Goal: Use online tool/utility: Utilize a website feature to perform a specific function

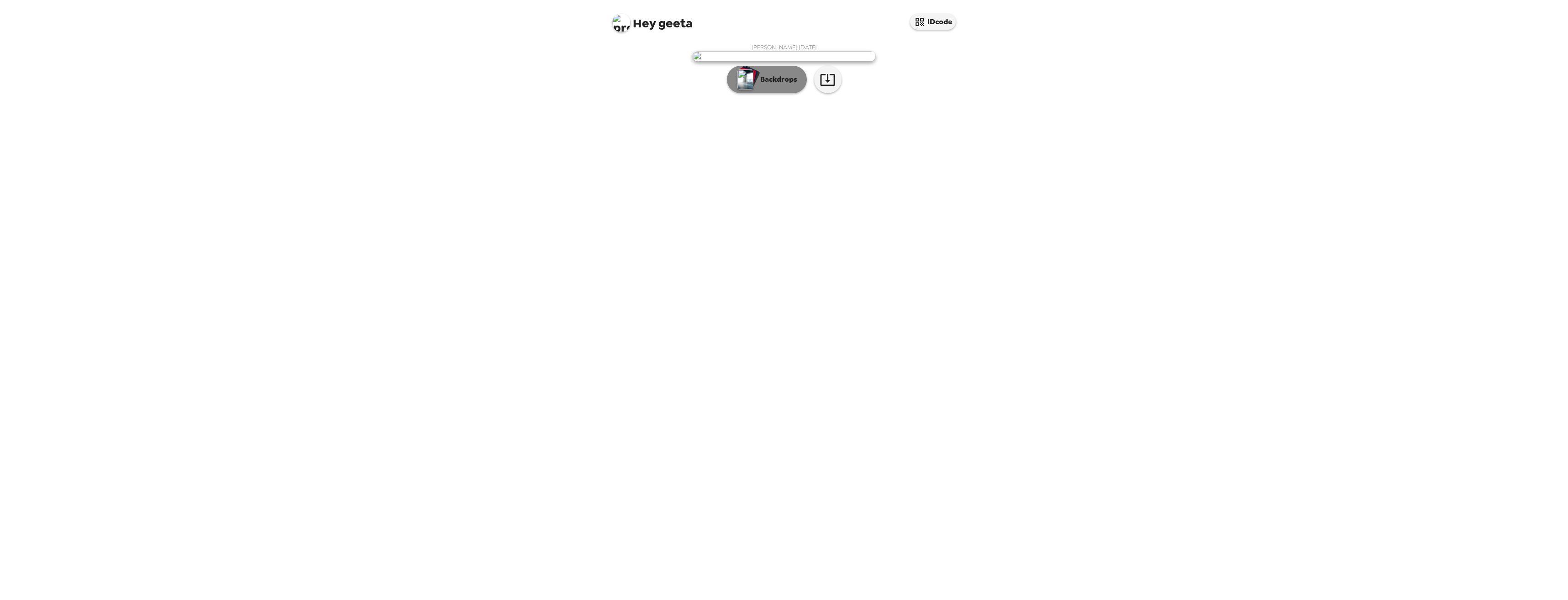
click at [783, 85] on p "Backdrops" at bounding box center [776, 79] width 42 height 11
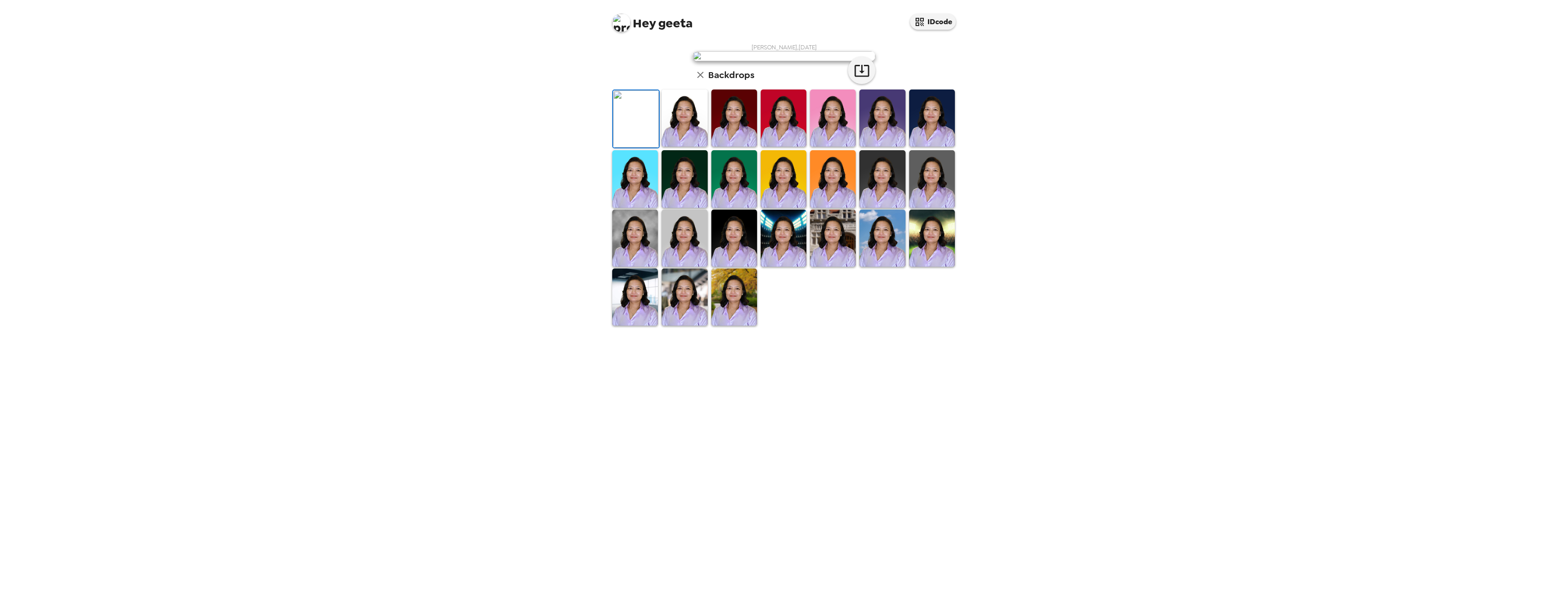
click at [930, 207] on img at bounding box center [932, 179] width 46 height 57
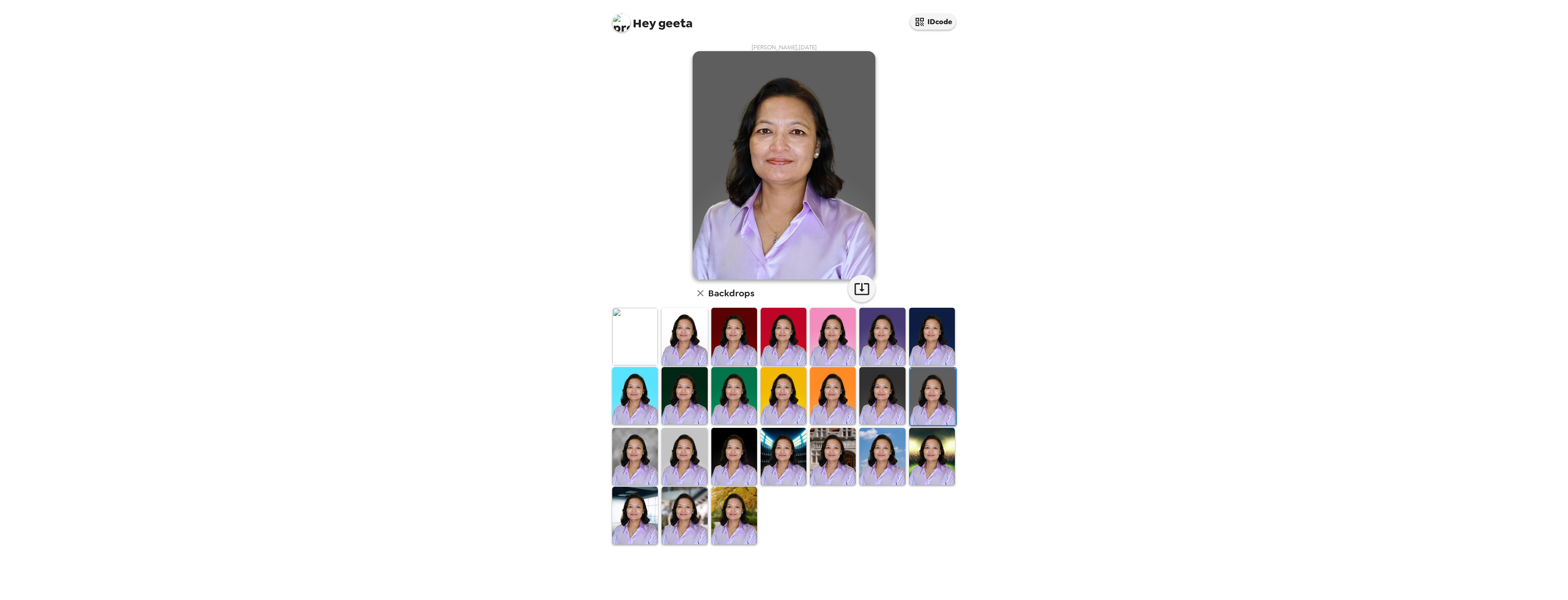
click at [848, 446] on img at bounding box center [832, 456] width 46 height 57
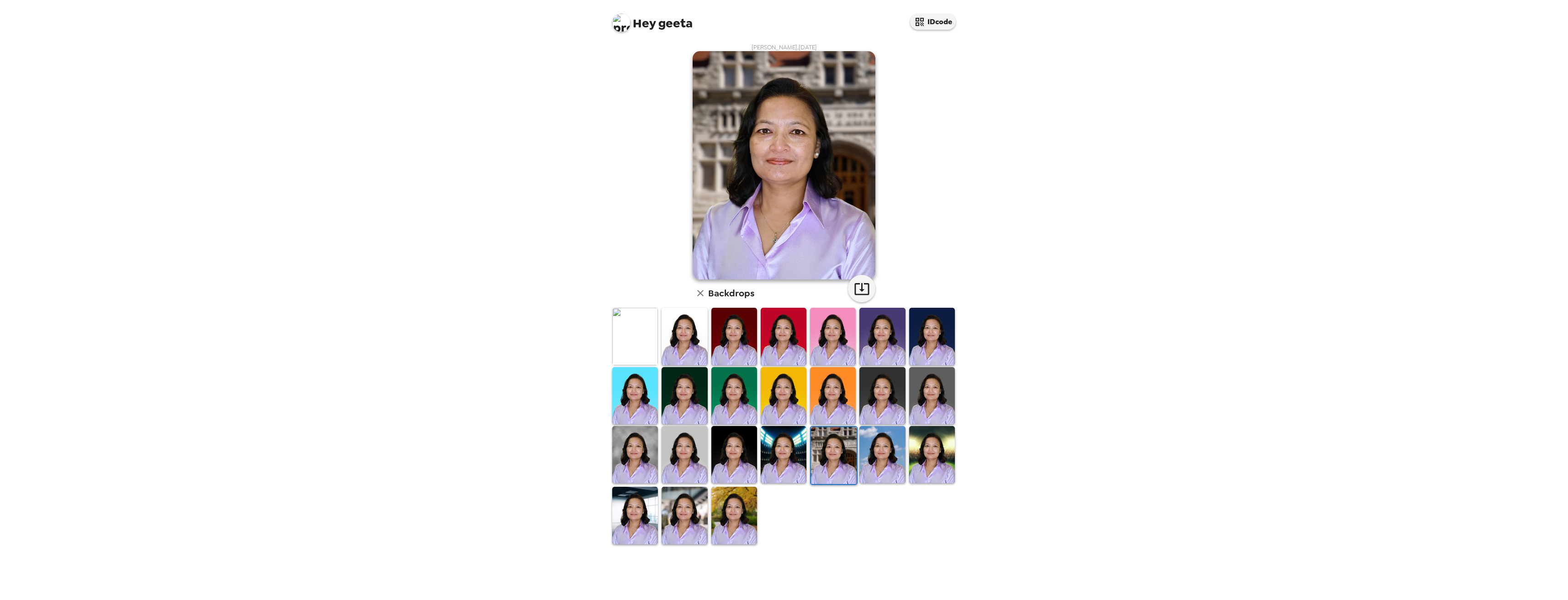
click at [932, 395] on img at bounding box center [932, 396] width 46 height 57
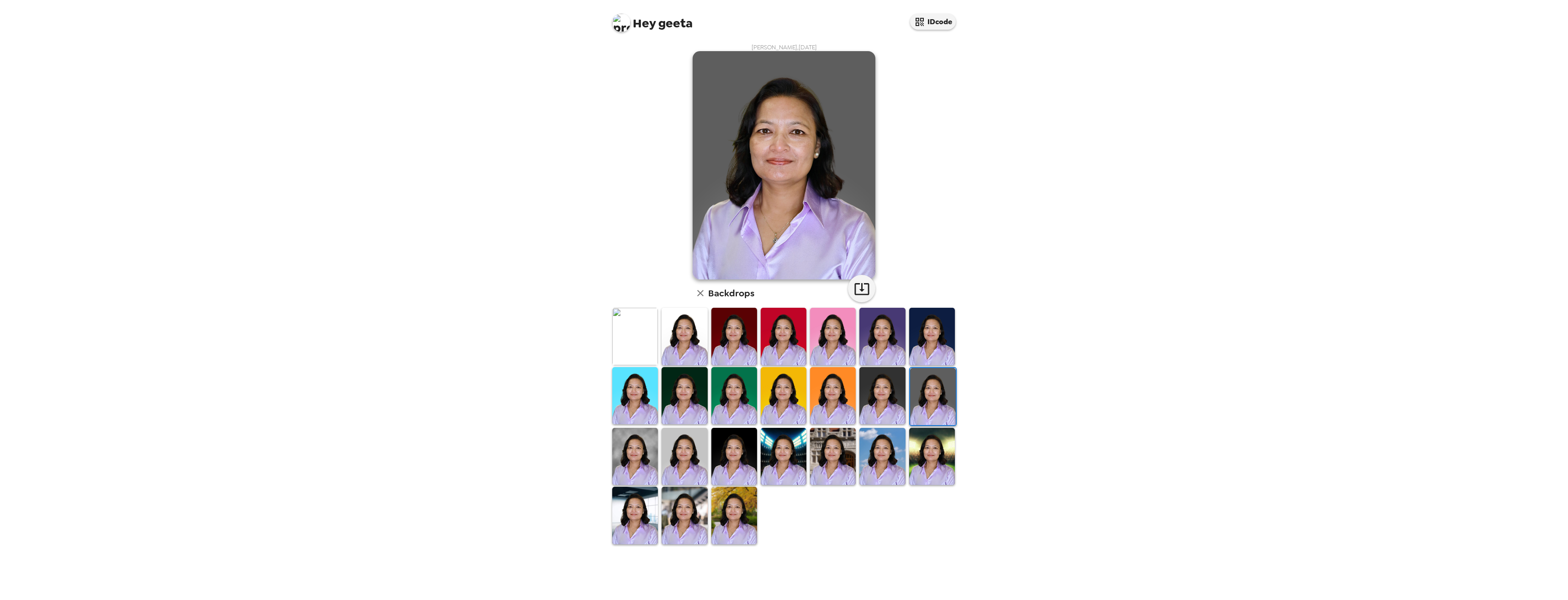
click at [727, 511] on img at bounding box center [734, 515] width 46 height 57
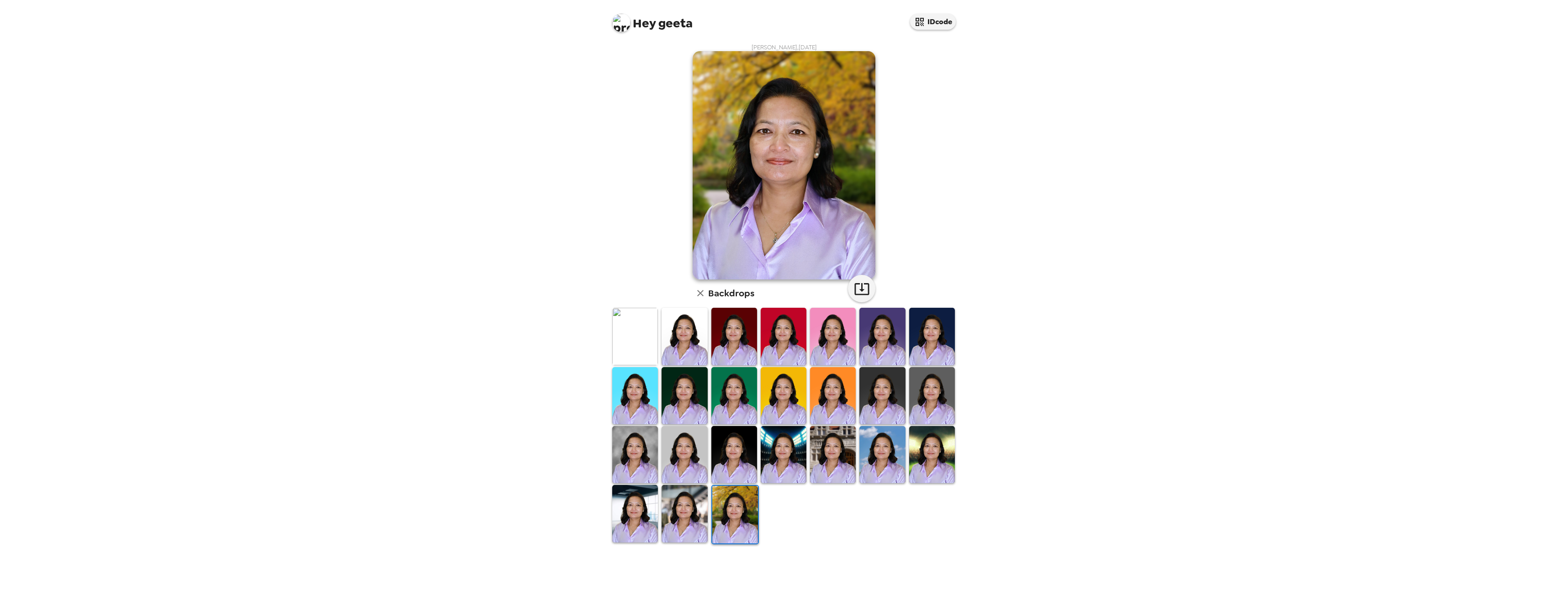
click at [928, 399] on img at bounding box center [932, 396] width 46 height 57
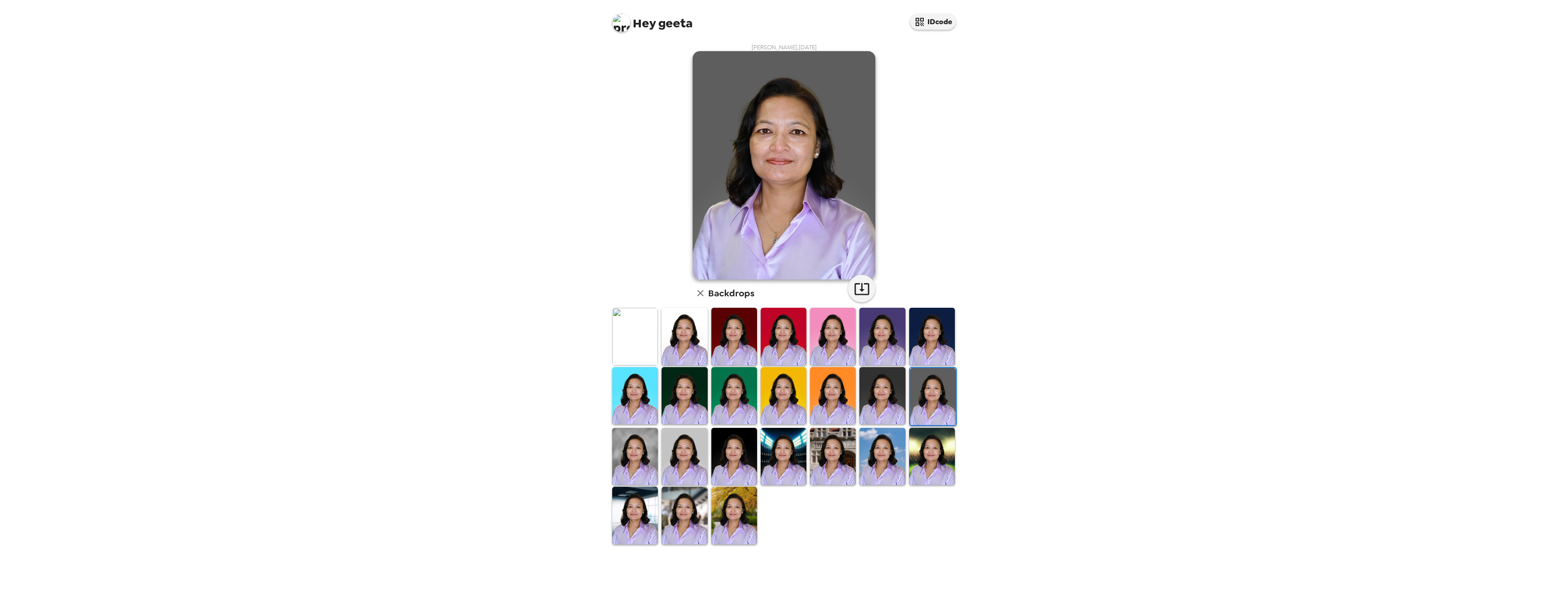
click at [894, 395] on img at bounding box center [882, 396] width 46 height 57
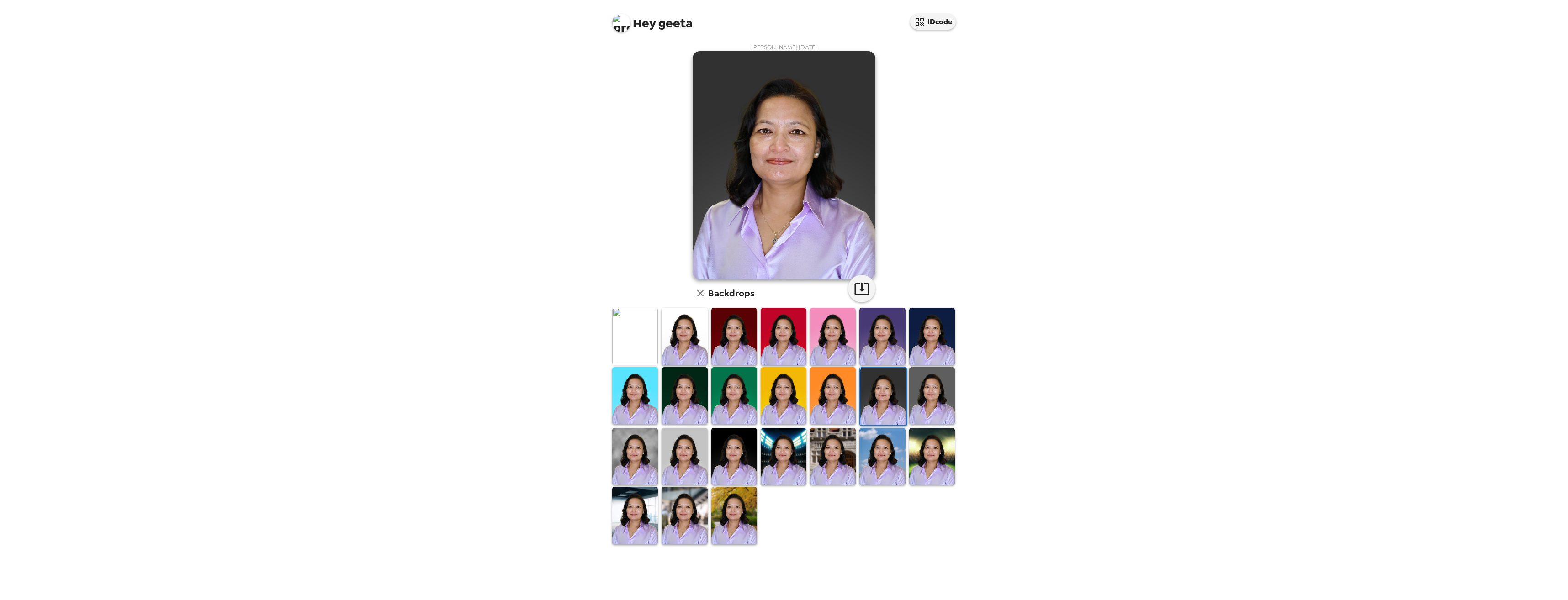
click at [934, 396] on img at bounding box center [932, 396] width 46 height 57
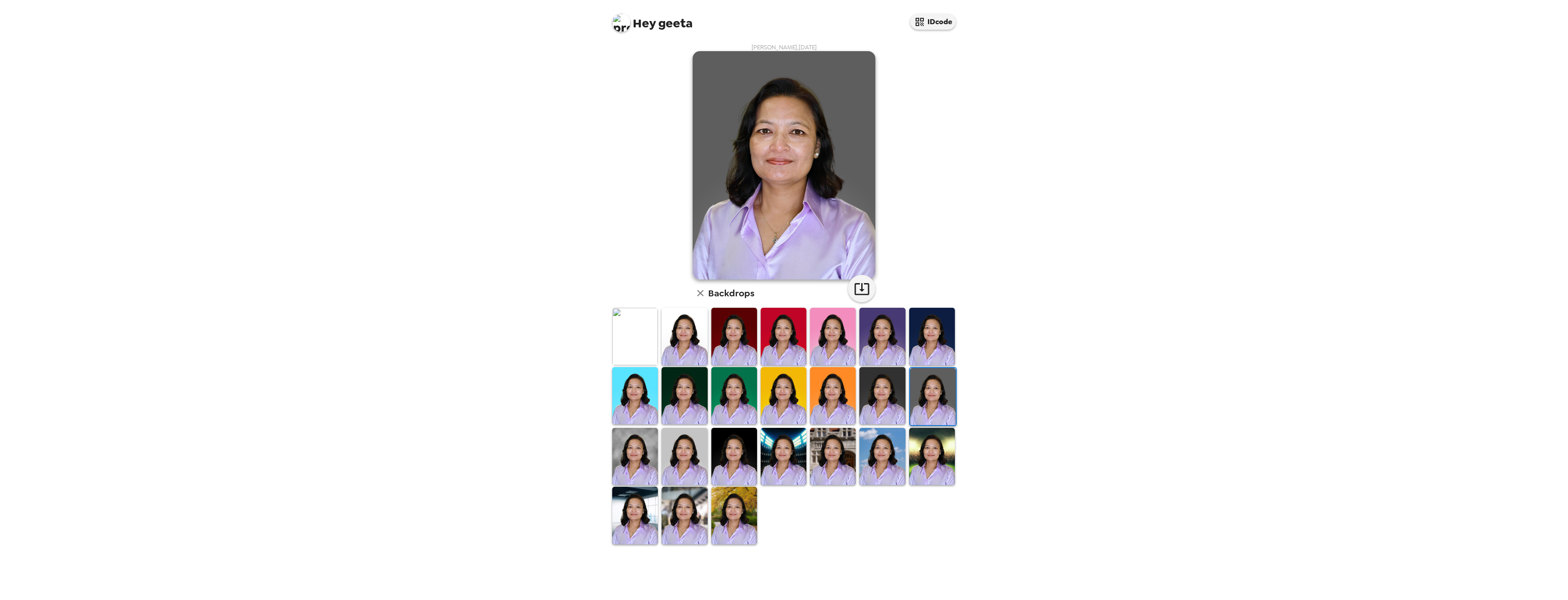
click at [892, 400] on img at bounding box center [882, 396] width 46 height 57
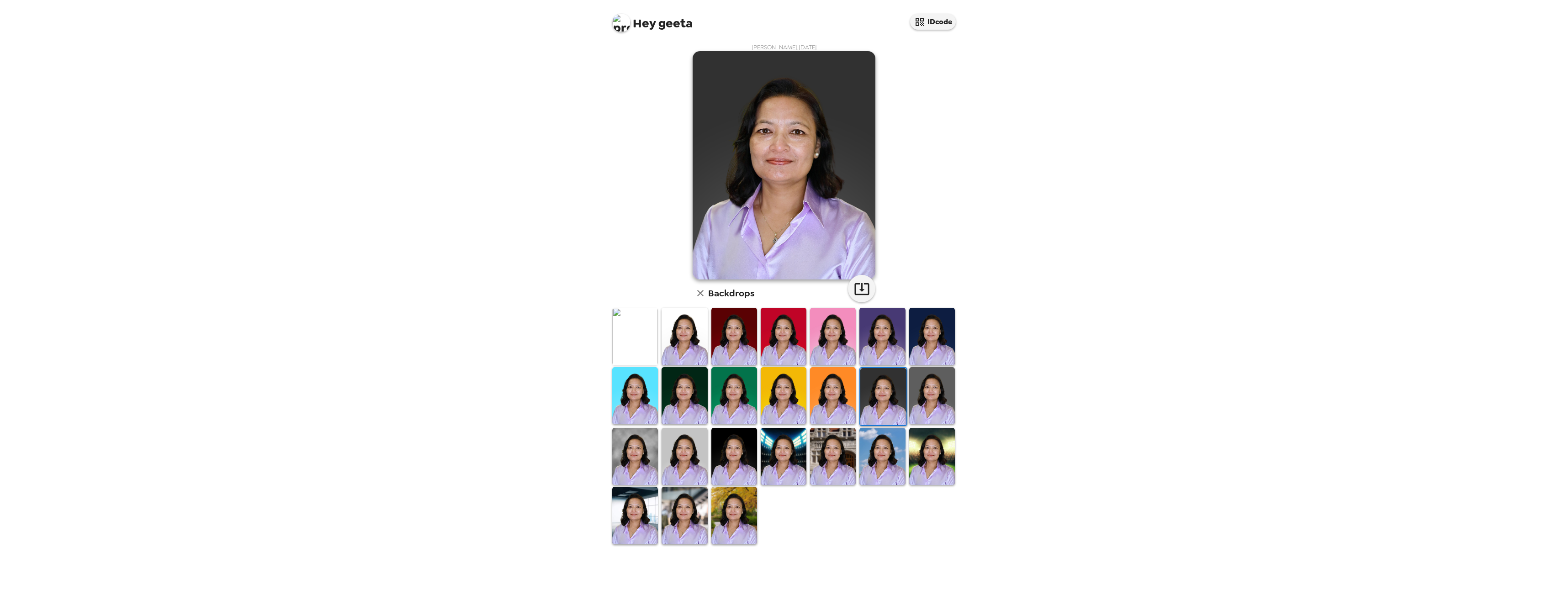
click at [933, 401] on img at bounding box center [932, 396] width 46 height 57
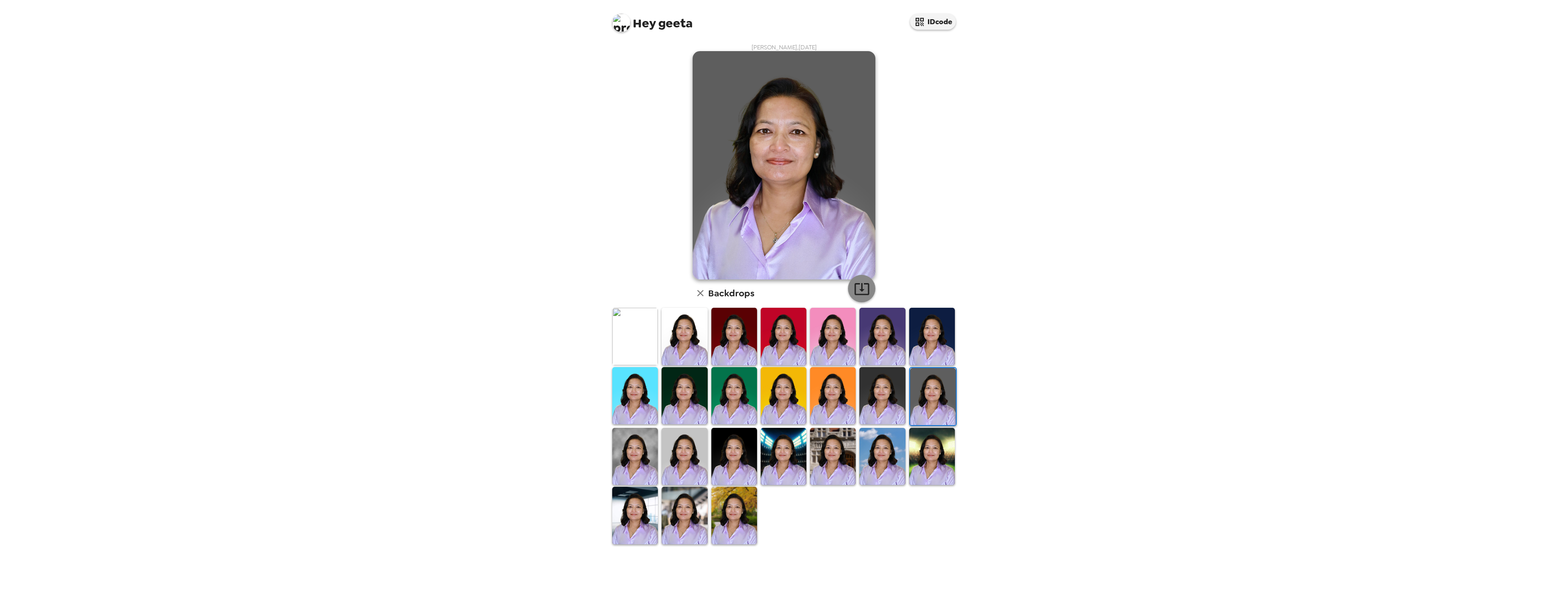
click at [866, 287] on icon "button" at bounding box center [861, 288] width 16 height 16
click at [729, 343] on img at bounding box center [734, 336] width 46 height 57
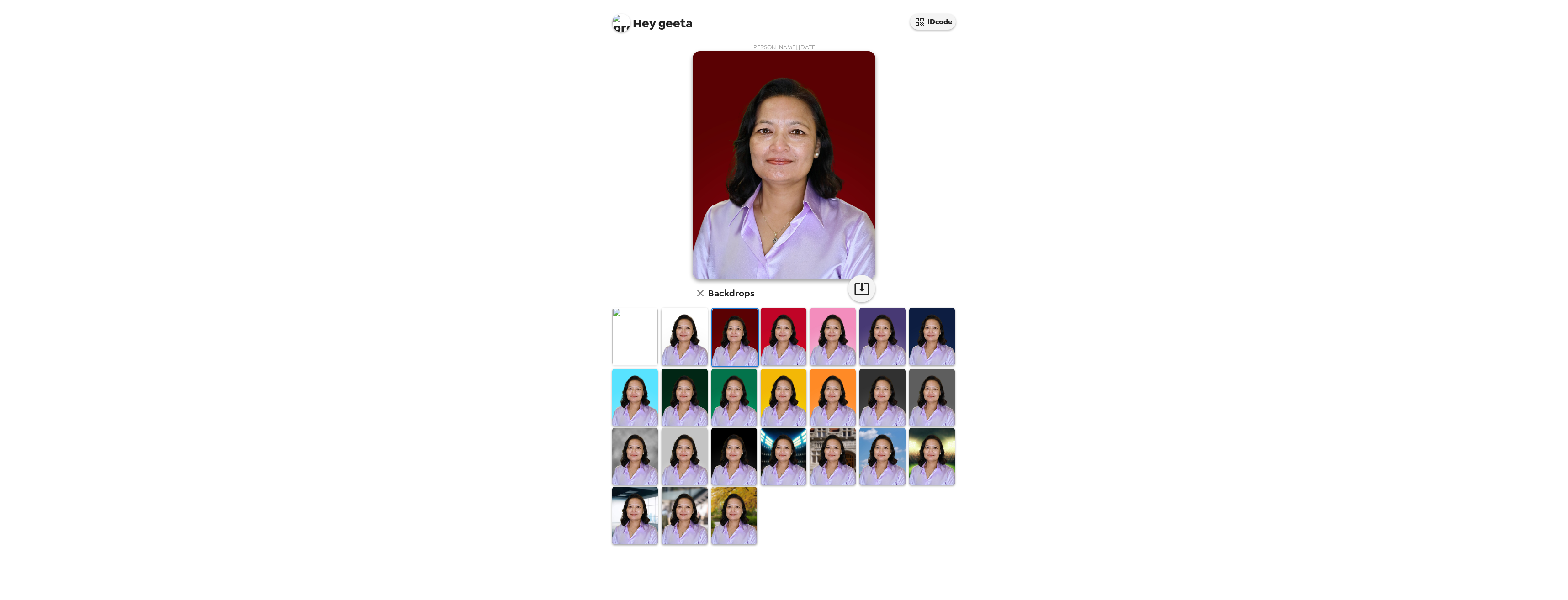
click at [888, 353] on img at bounding box center [882, 336] width 46 height 57
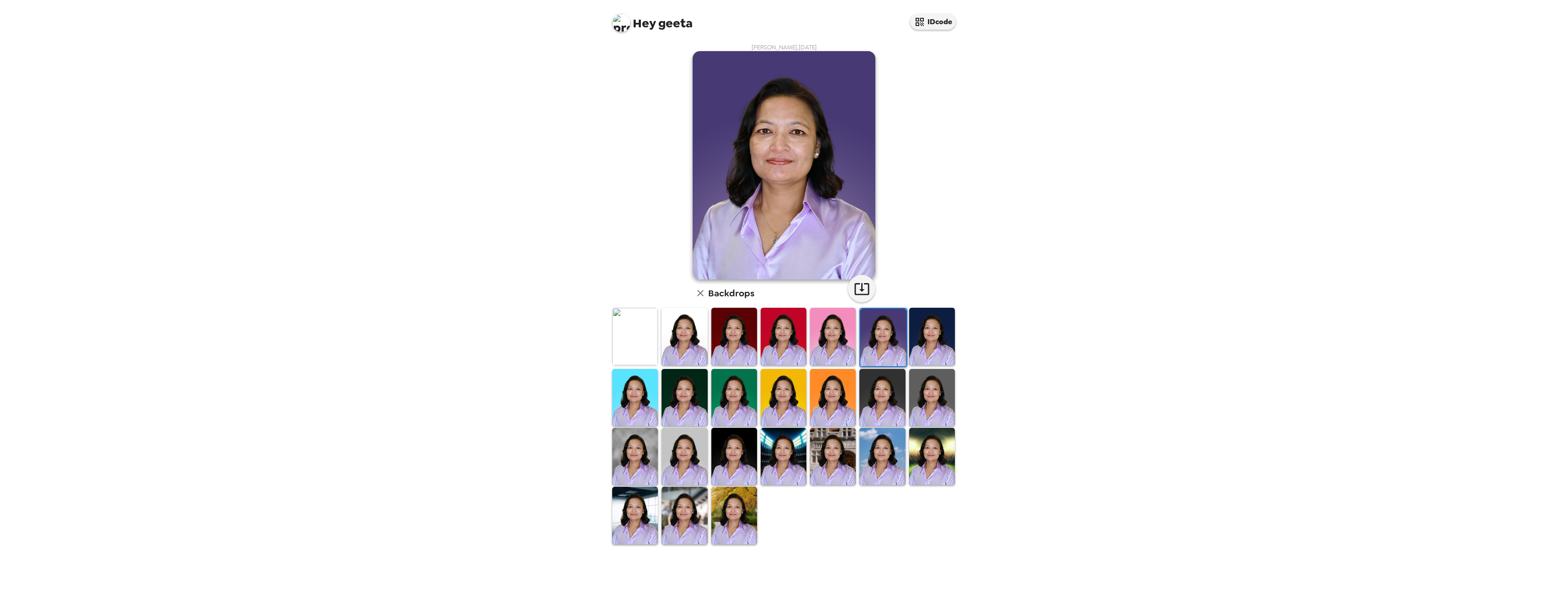
click at [677, 402] on img at bounding box center [684, 398] width 46 height 57
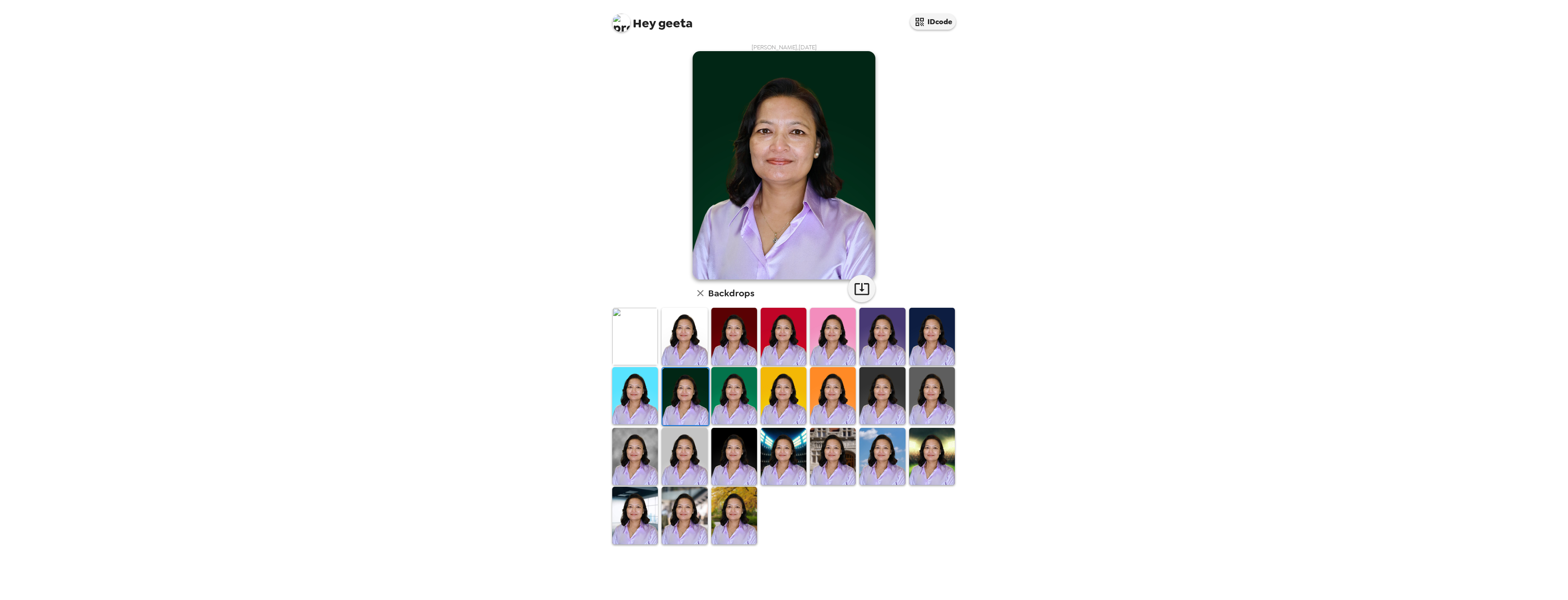
click at [631, 357] on img at bounding box center [635, 336] width 46 height 57
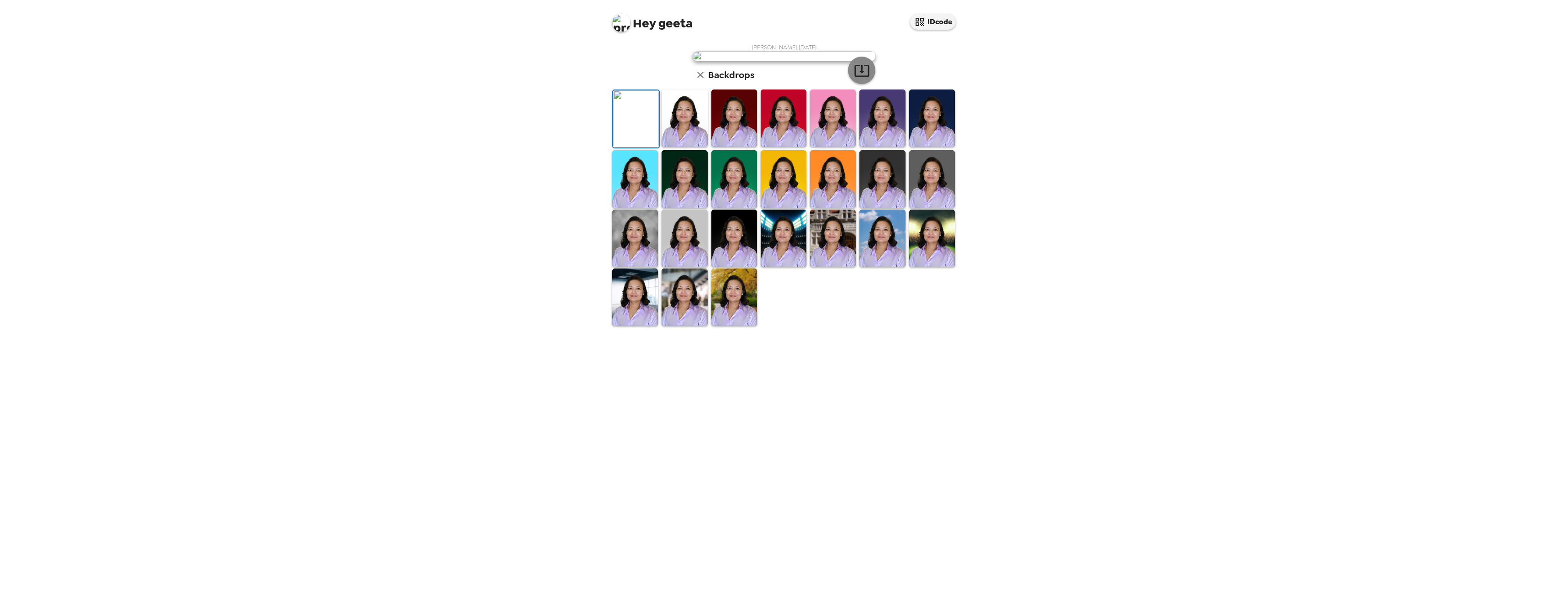
click at [868, 77] on icon "button" at bounding box center [861, 71] width 15 height 12
drag, startPoint x: 648, startPoint y: 406, endPoint x: 646, endPoint y: 417, distance: 11.2
click at [648, 207] on img at bounding box center [635, 179] width 46 height 57
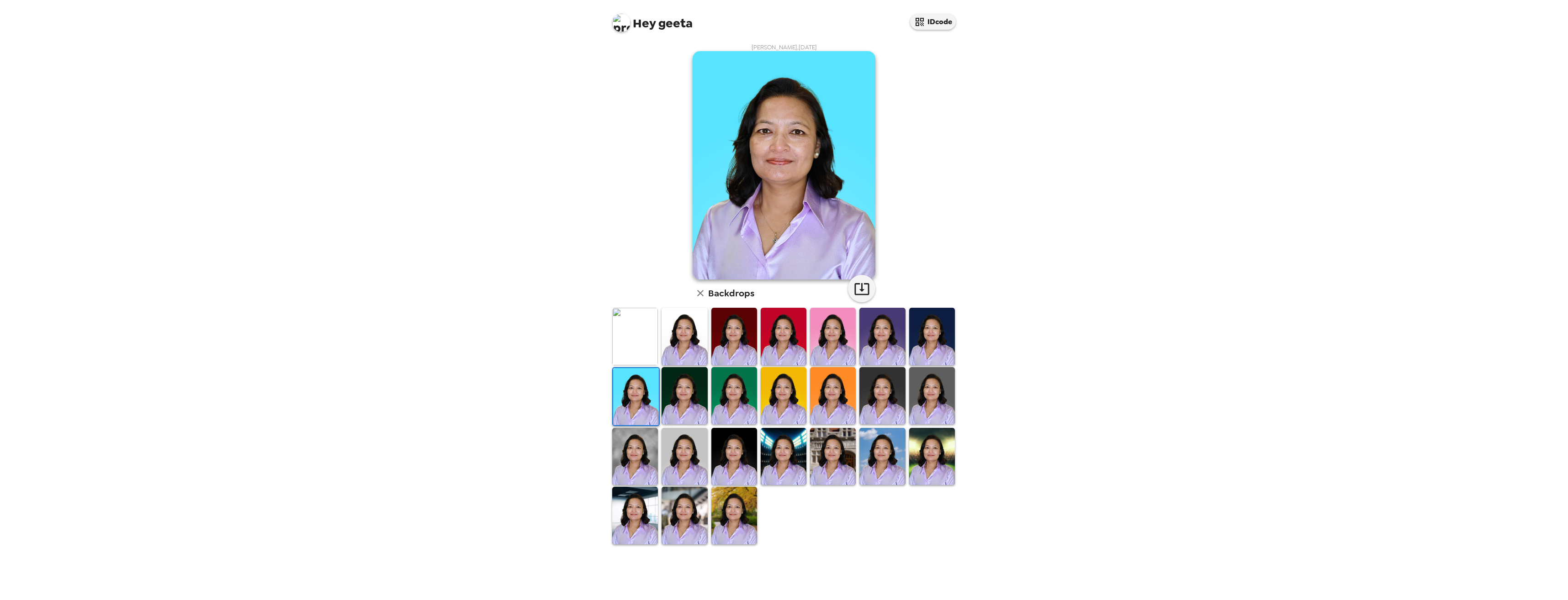
click at [643, 460] on img at bounding box center [635, 456] width 46 height 57
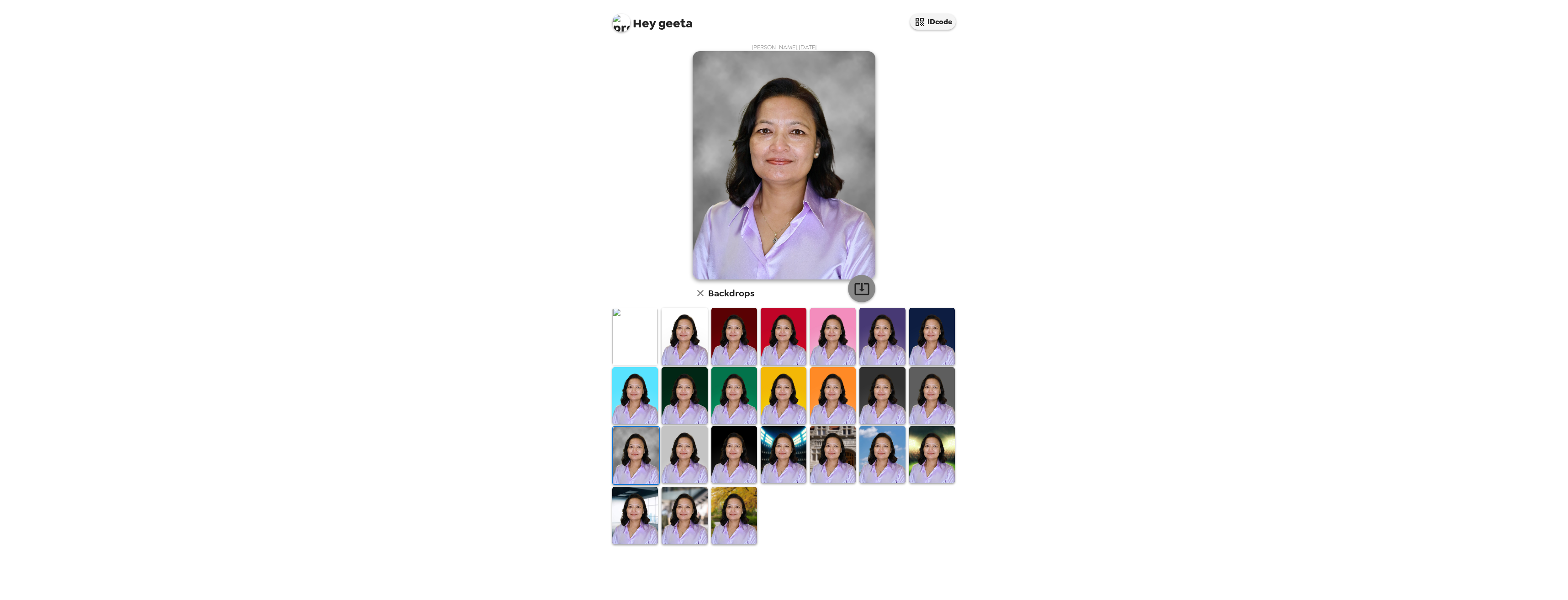
click at [859, 288] on icon "button" at bounding box center [861, 288] width 16 height 16
click at [650, 522] on img at bounding box center [635, 515] width 46 height 57
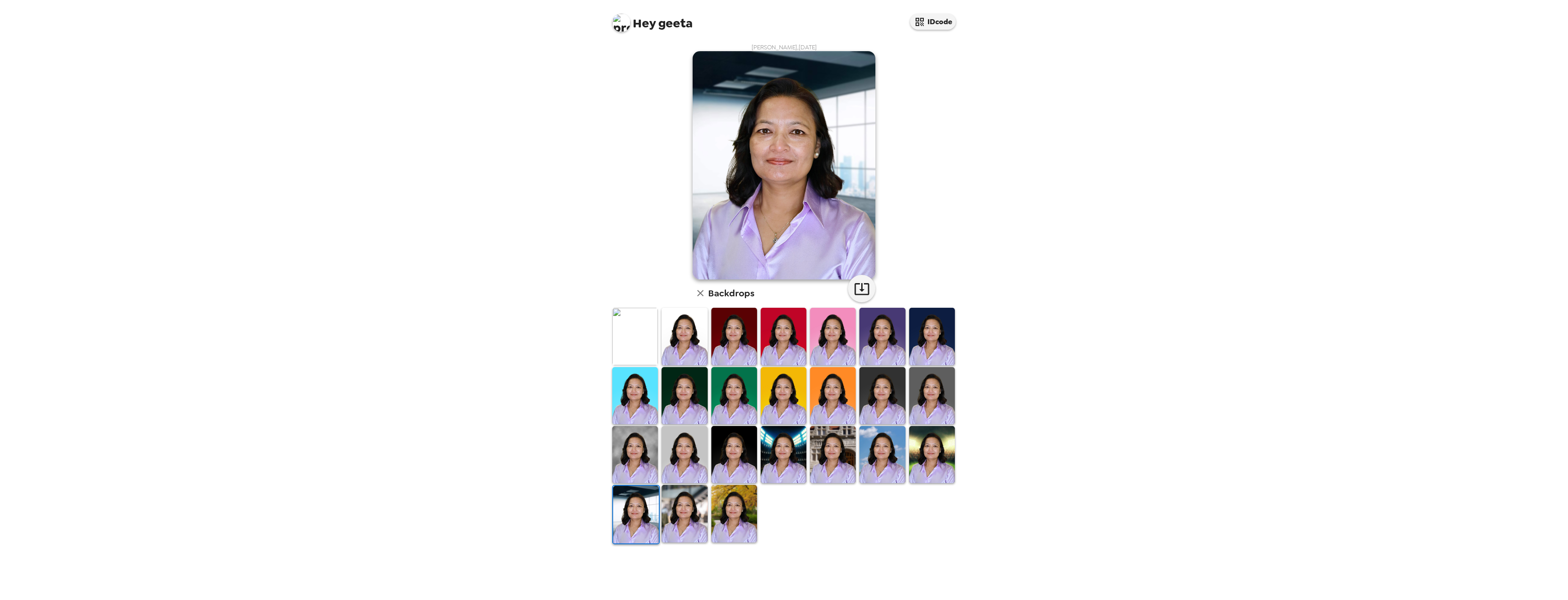
click at [696, 522] on img at bounding box center [684, 513] width 46 height 57
